Goal: Complete application form

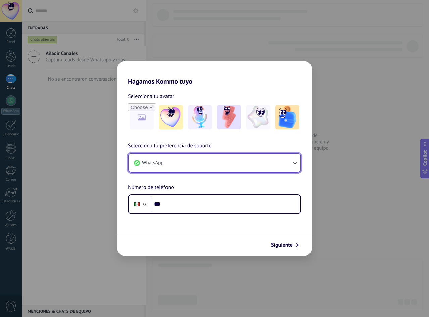
click at [292, 162] on icon "button" at bounding box center [295, 163] width 7 height 7
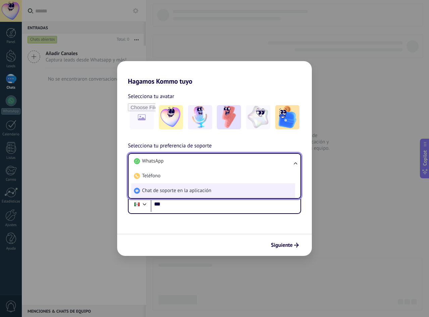
click at [243, 186] on li "Chat de soporte en la aplicación" at bounding box center [213, 190] width 164 height 15
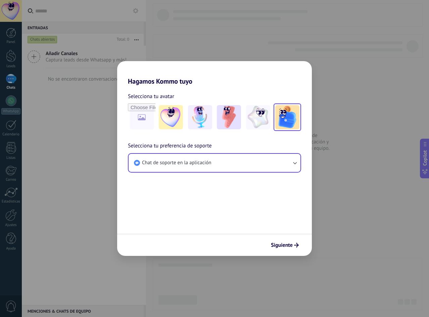
click at [286, 122] on img at bounding box center [287, 117] width 24 height 24
click at [287, 249] on button "Siguiente" at bounding box center [285, 244] width 34 height 11
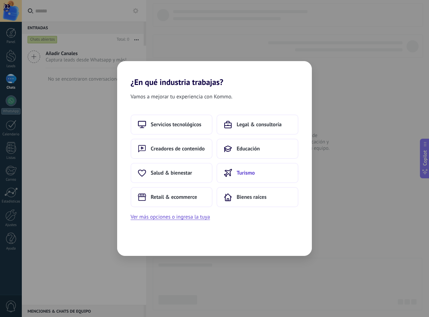
click at [230, 178] on button "Turismo" at bounding box center [258, 173] width 82 height 20
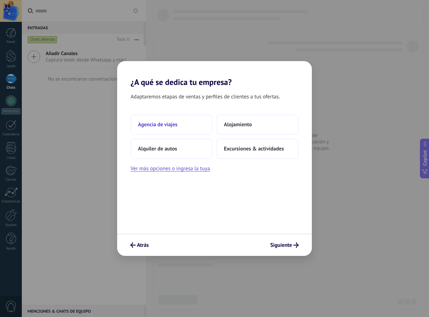
click at [193, 128] on button "Agencia de viajes" at bounding box center [172, 125] width 82 height 20
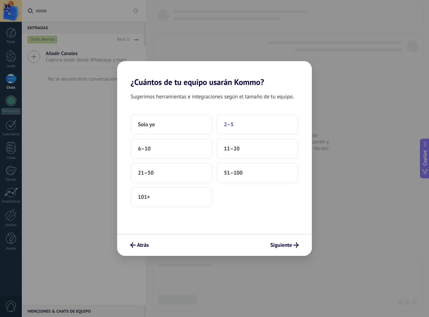
click at [240, 127] on button "2–5" at bounding box center [258, 125] width 82 height 20
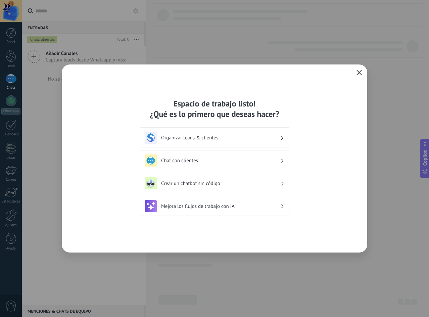
click at [359, 73] on use "button" at bounding box center [359, 72] width 5 height 5
